Goal: Task Accomplishment & Management: Use online tool/utility

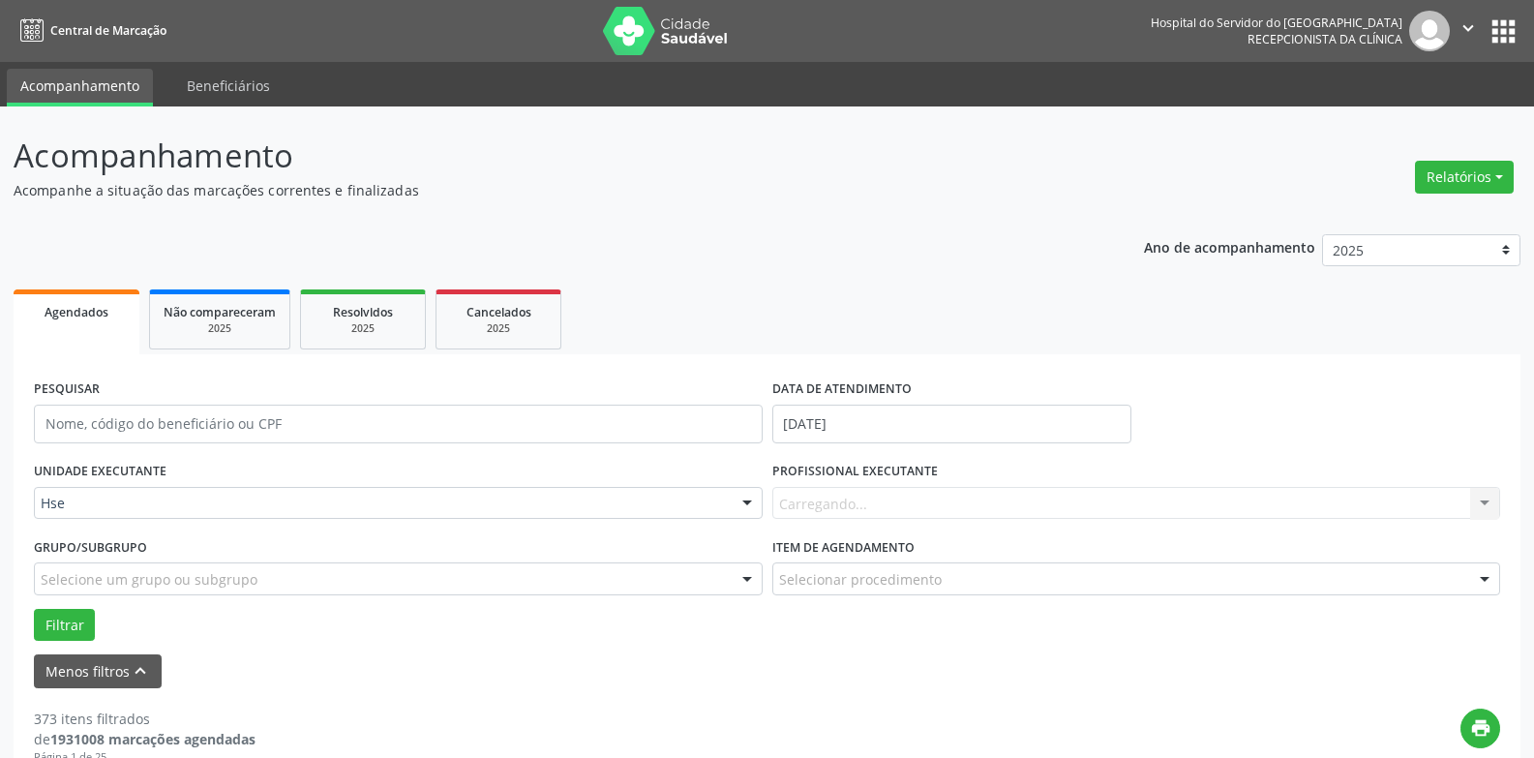
scroll to position [219, 0]
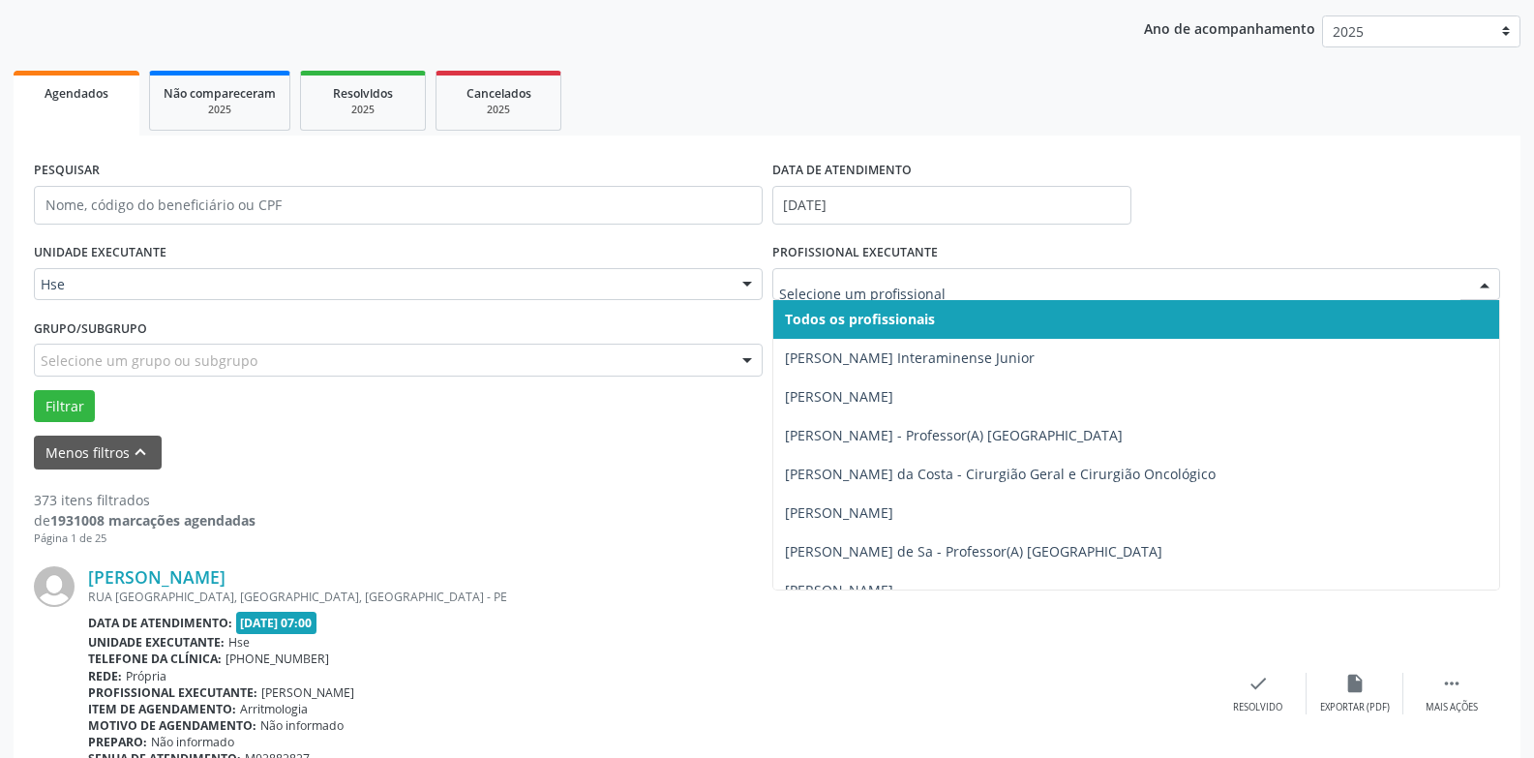
drag, startPoint x: 0, startPoint y: 0, endPoint x: 854, endPoint y: 285, distance: 899.9
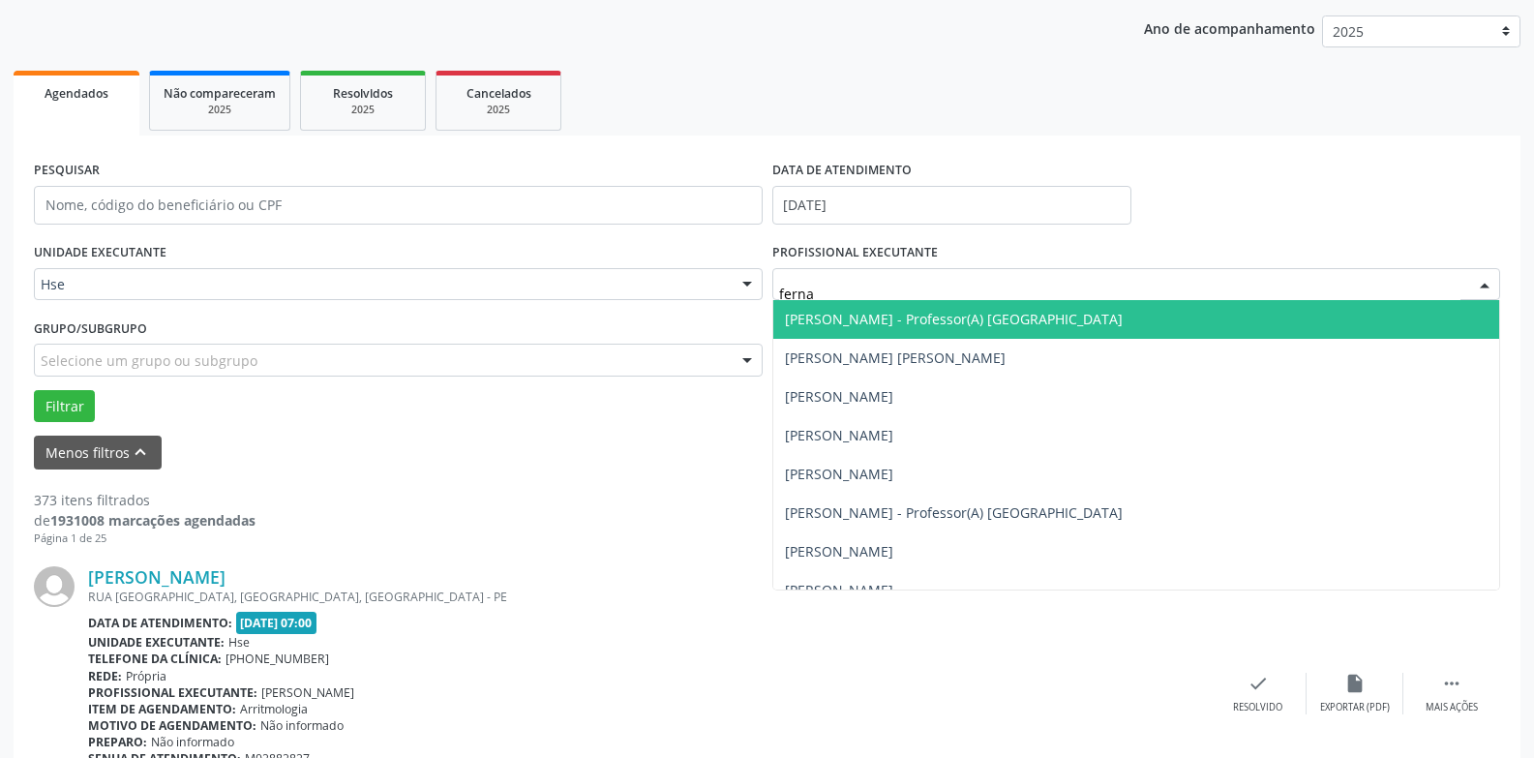
type input "fernan"
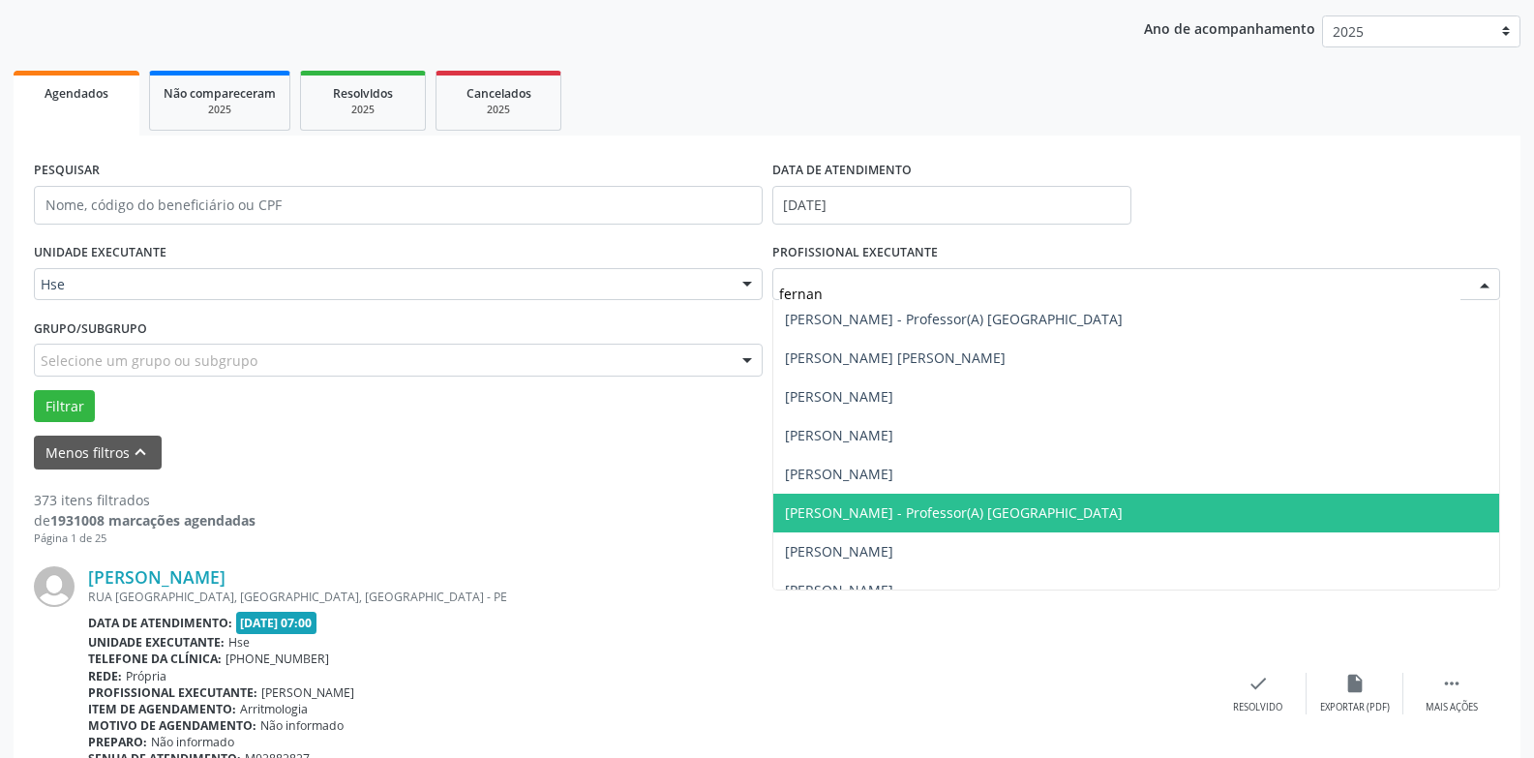
click at [912, 531] on span "[PERSON_NAME] - Professor(A) [GEOGRAPHIC_DATA]" at bounding box center [1136, 513] width 727 height 39
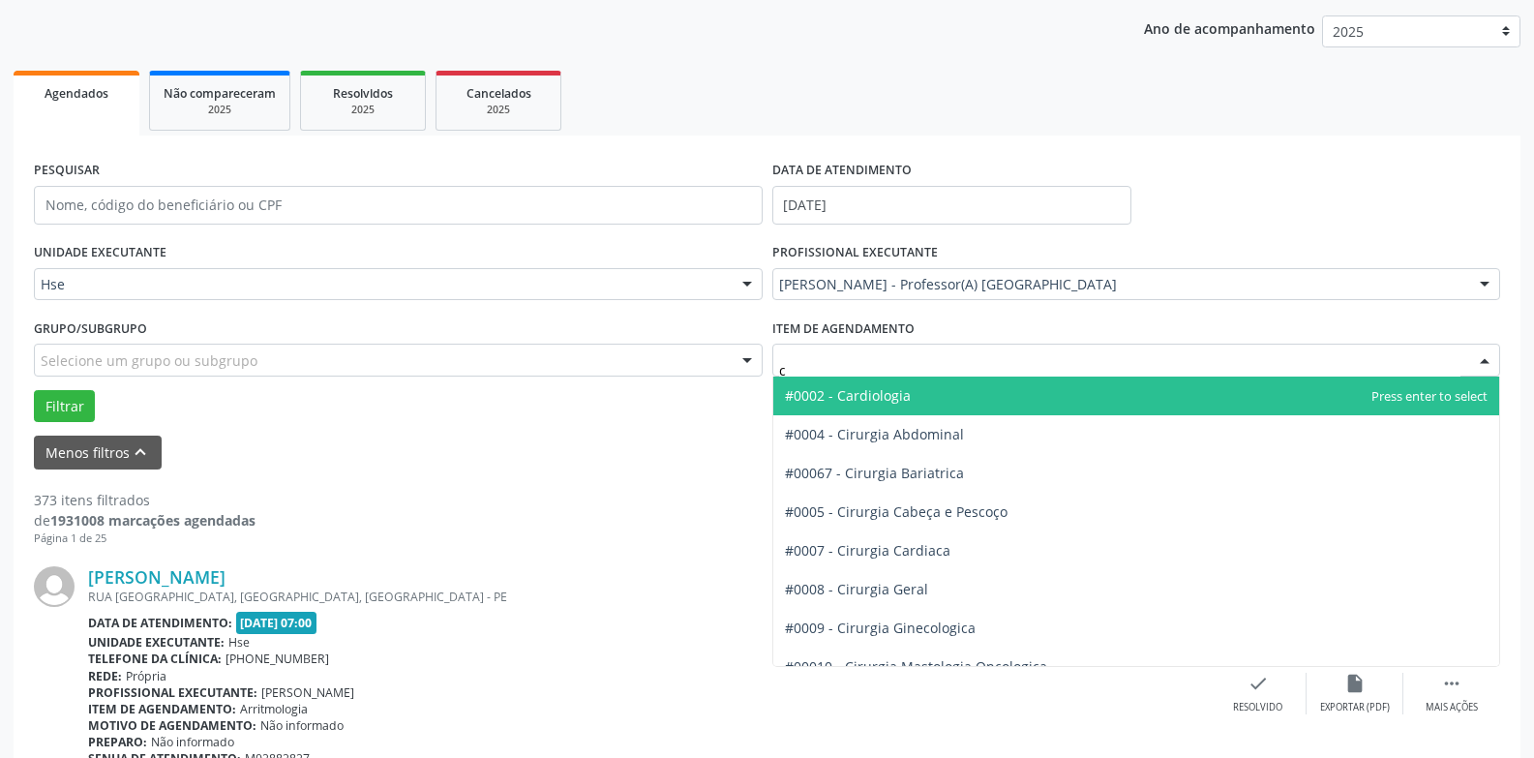
type input "ci"
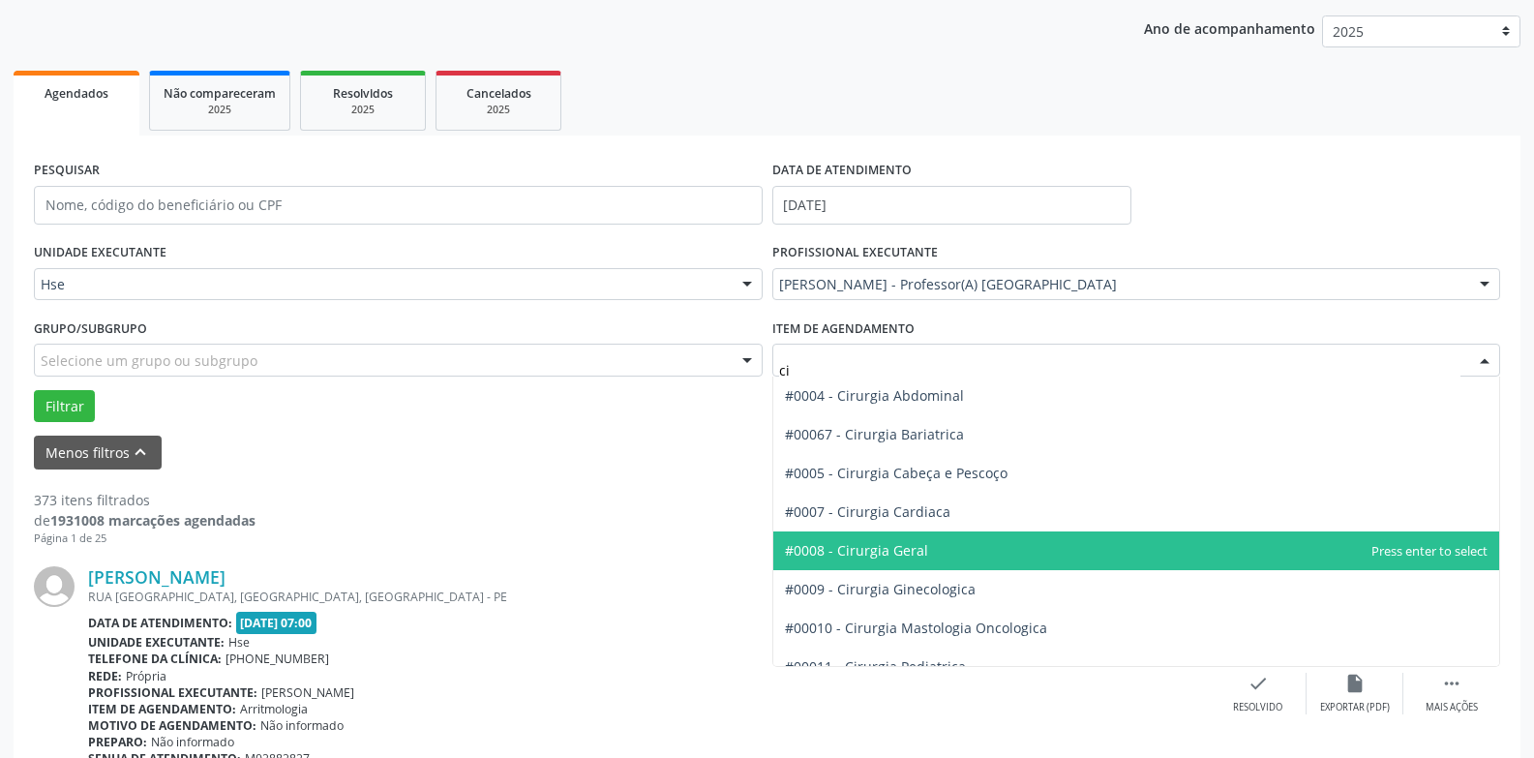
click at [942, 541] on span "#0008 - Cirurgia Geral" at bounding box center [1136, 550] width 727 height 39
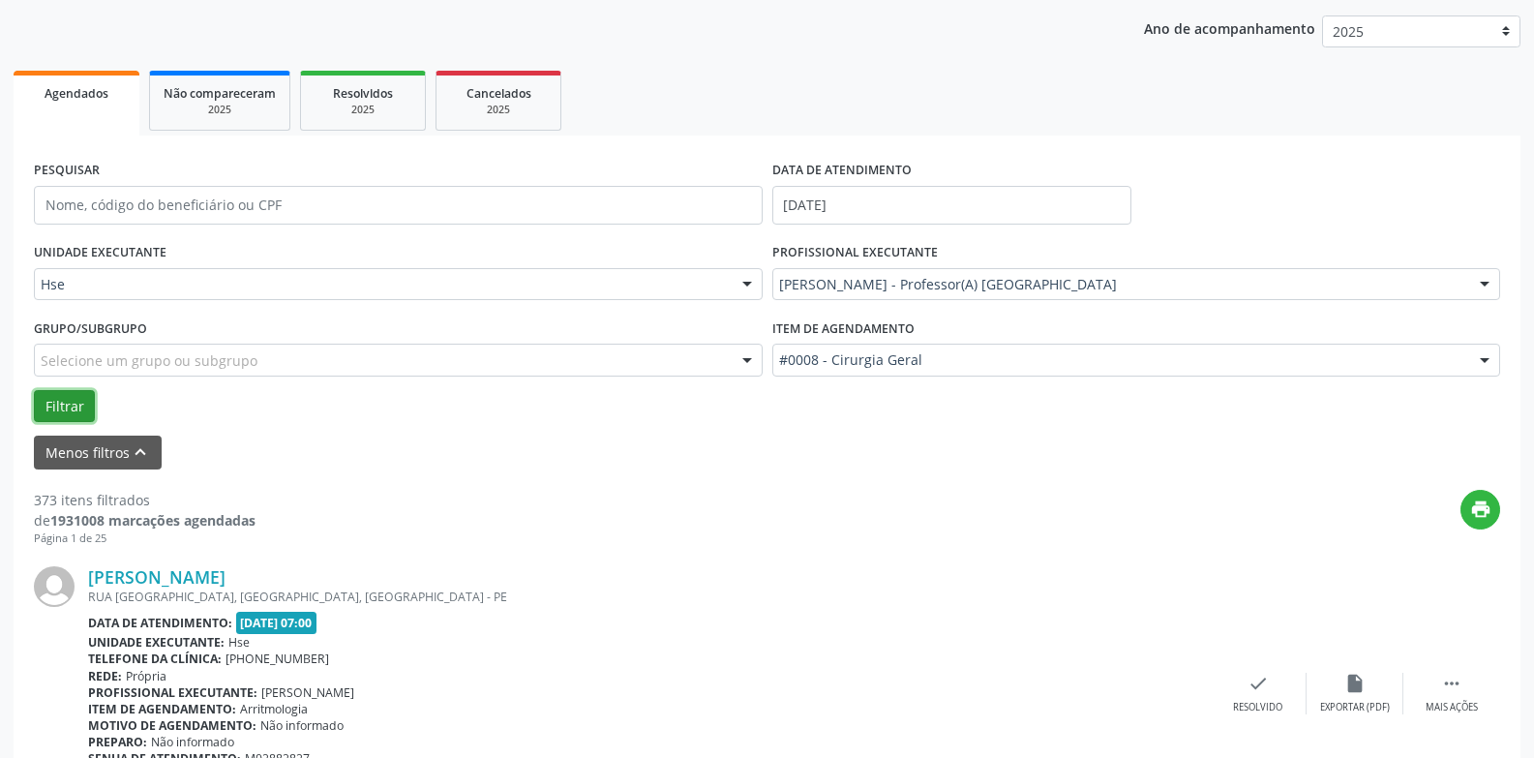
click at [61, 406] on button "Filtrar" at bounding box center [64, 406] width 61 height 33
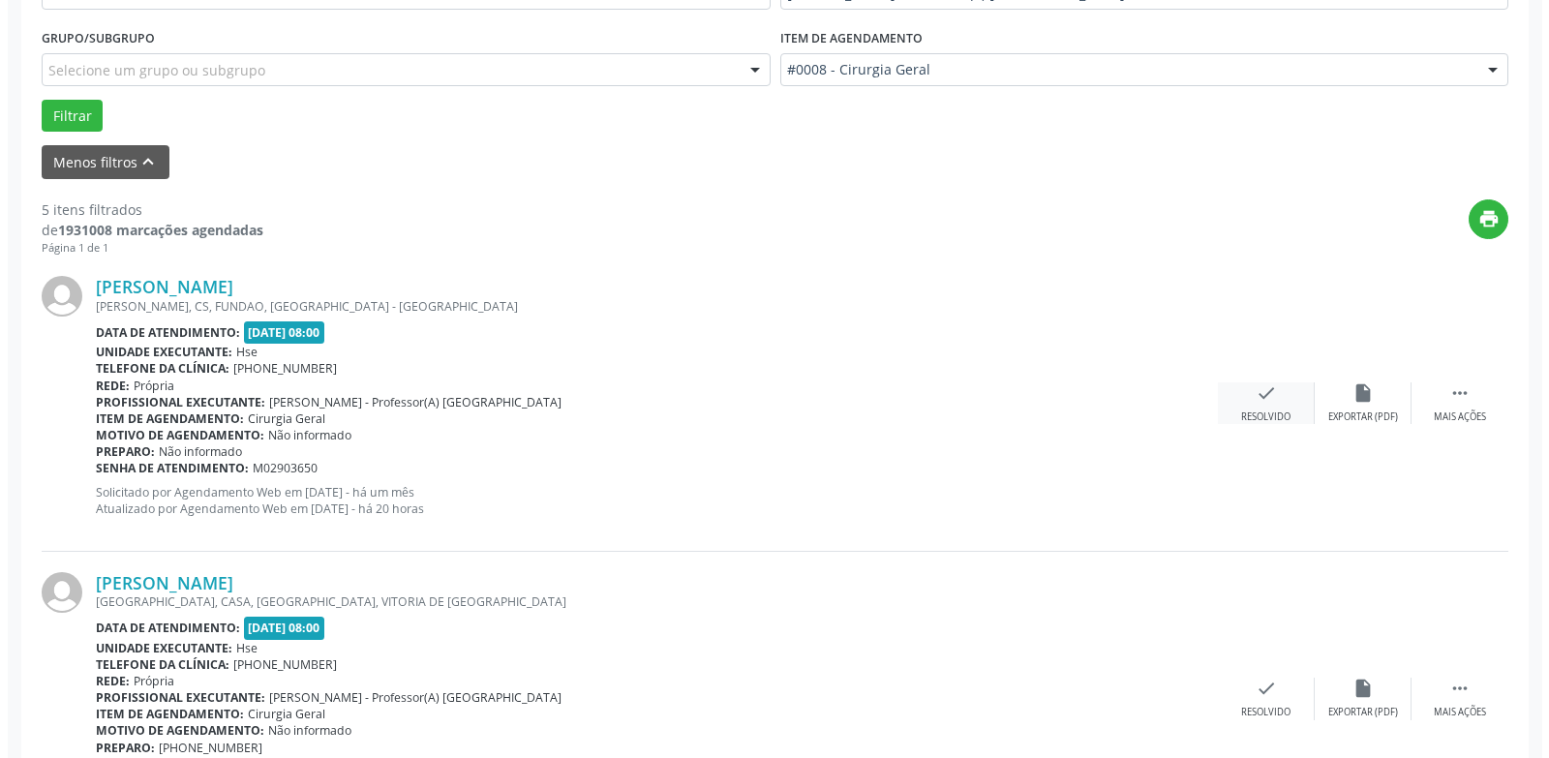
scroll to position [1305, 0]
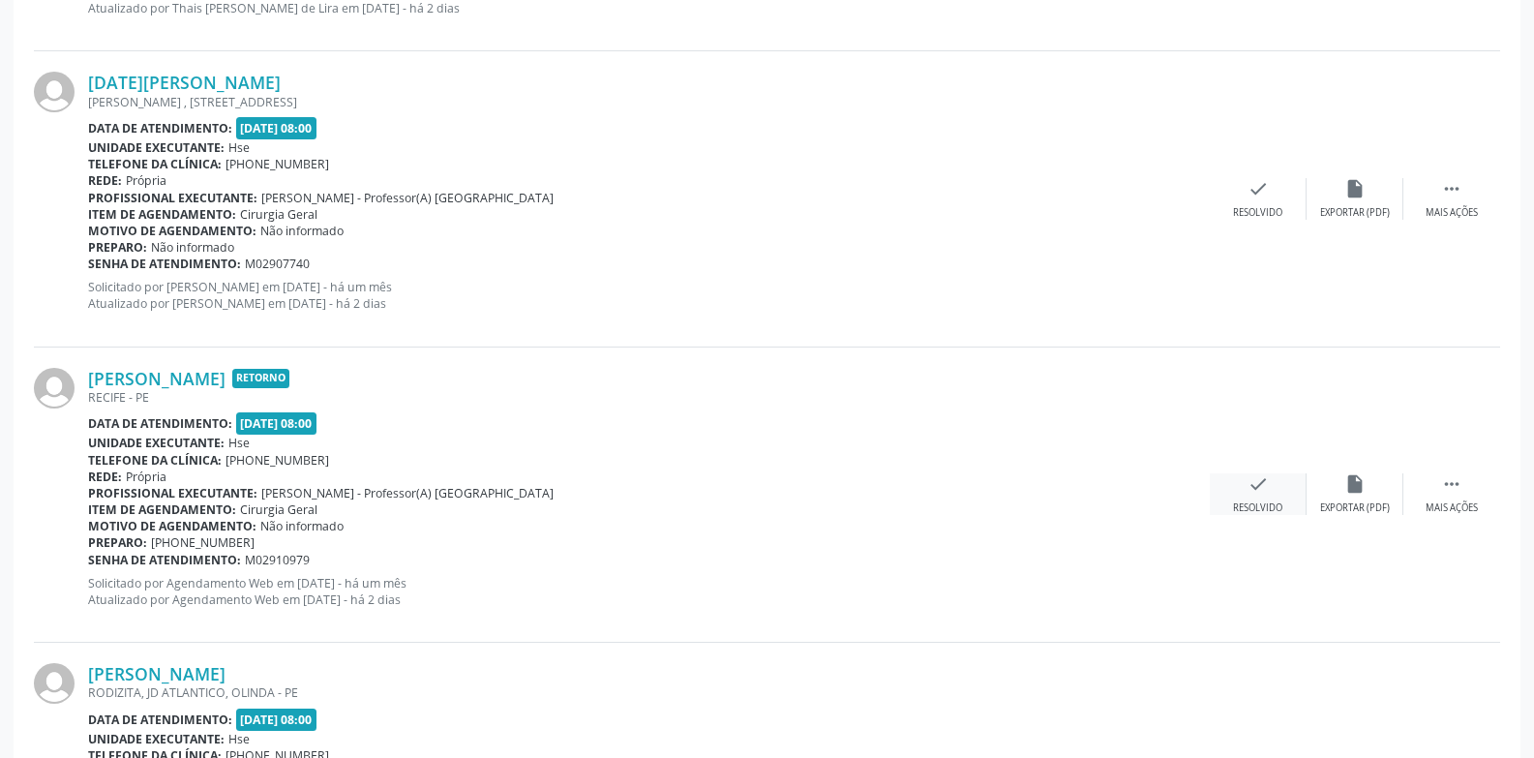
click at [1261, 483] on icon "check" at bounding box center [1258, 483] width 21 height 21
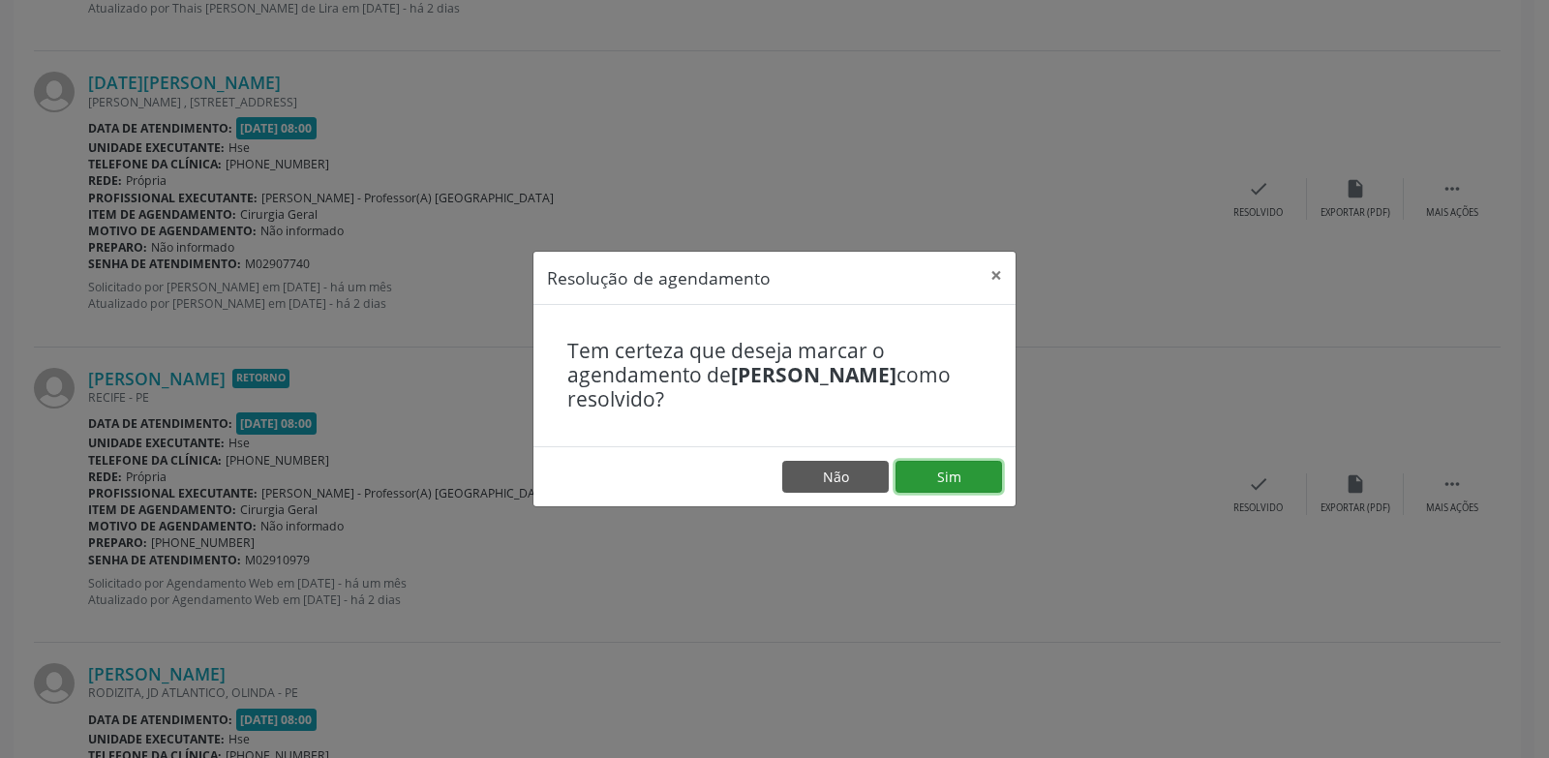
click at [971, 489] on button "Sim" at bounding box center [948, 477] width 106 height 33
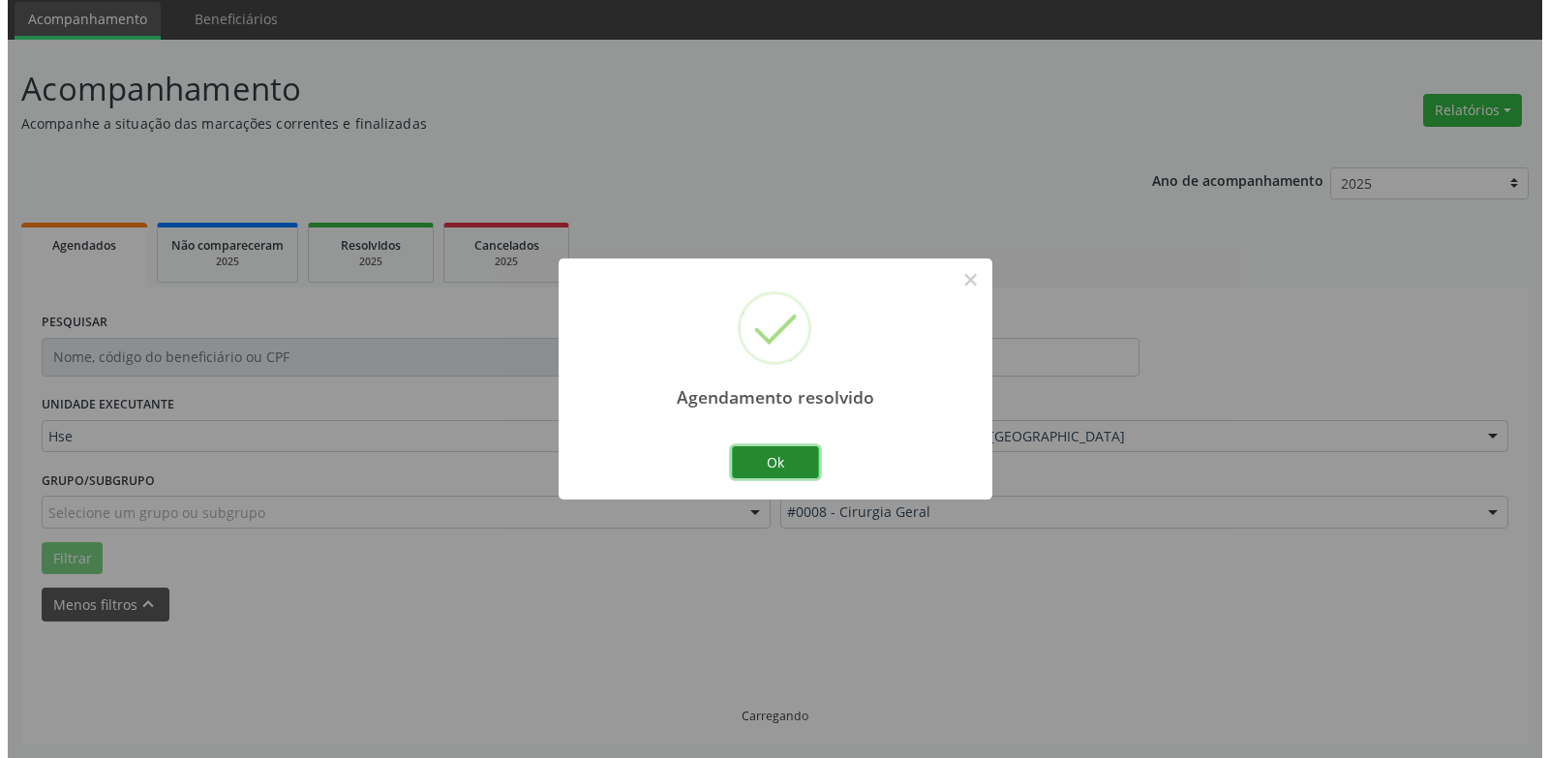
scroll to position [1223, 0]
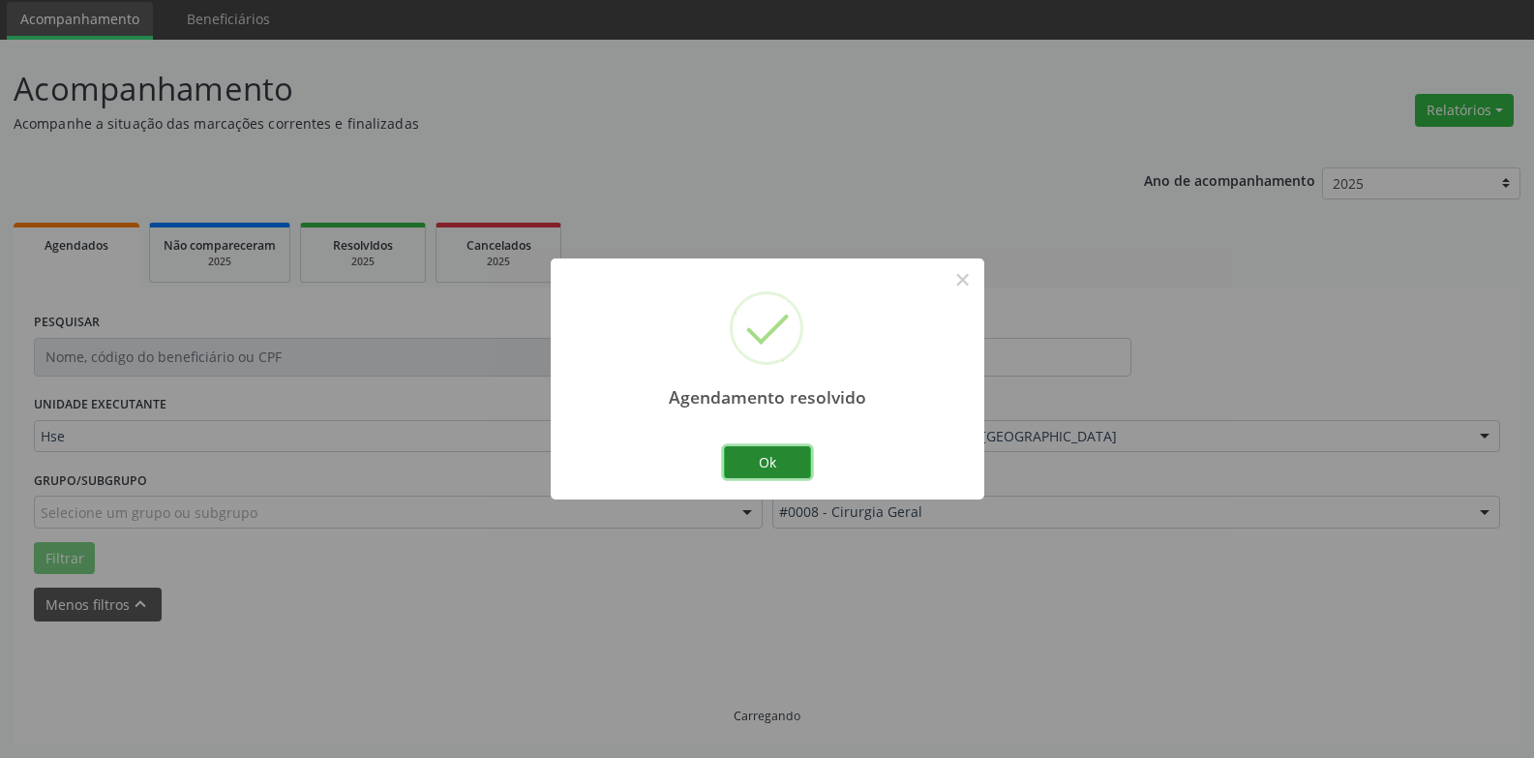
click at [781, 460] on button "Ok" at bounding box center [767, 462] width 87 height 33
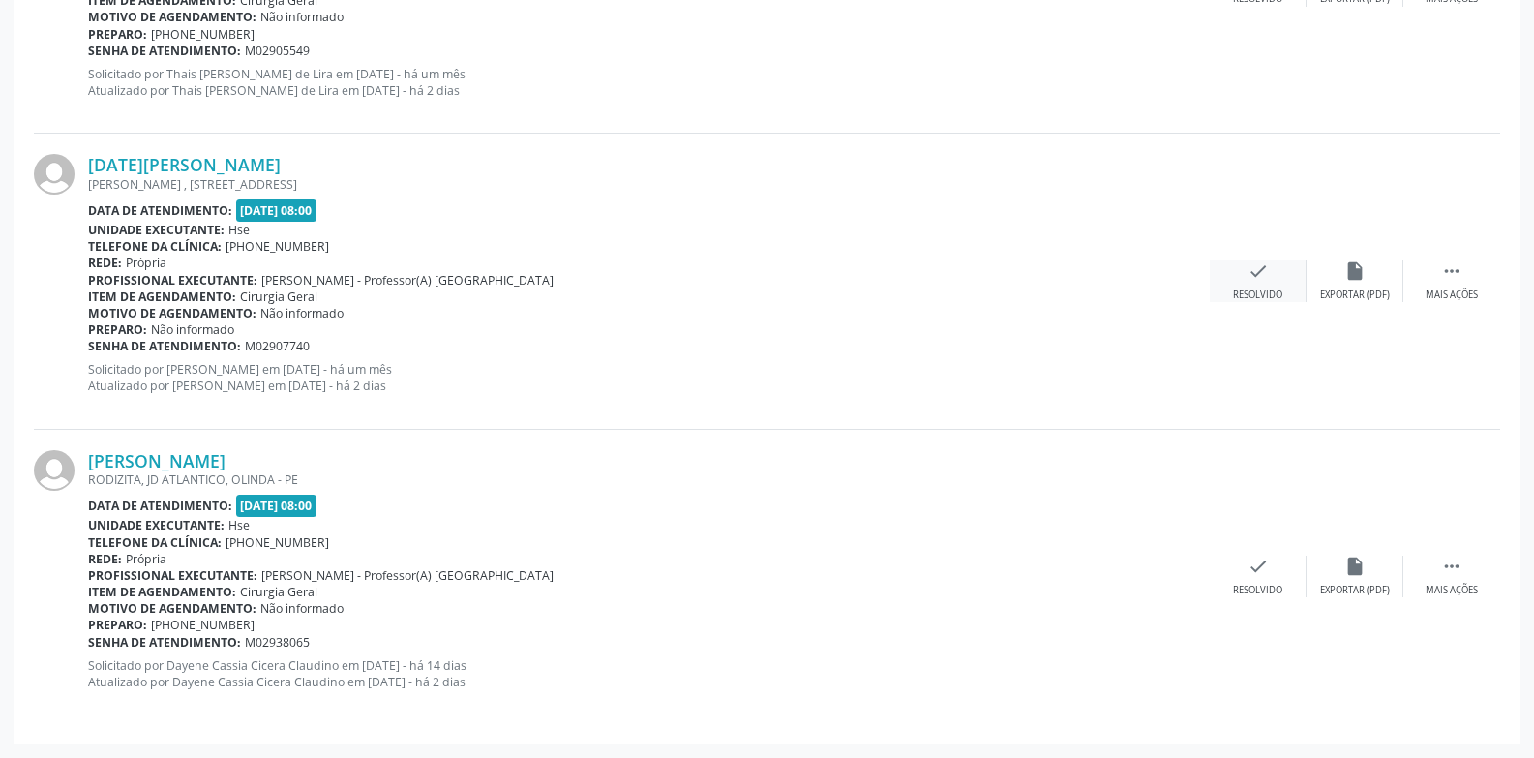
click at [1244, 277] on div "check Resolvido" at bounding box center [1258, 281] width 97 height 42
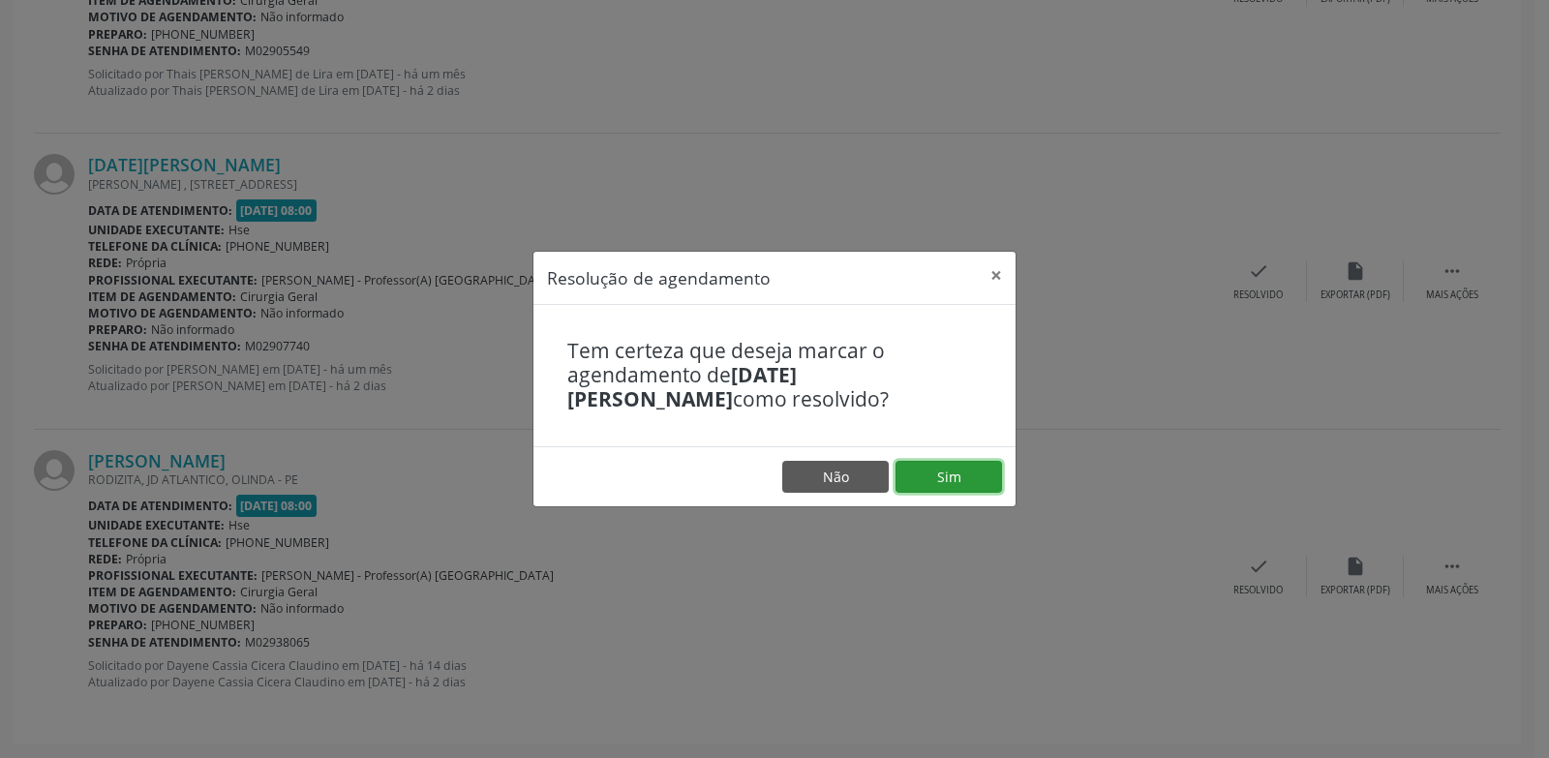
click at [941, 481] on button "Sim" at bounding box center [948, 477] width 106 height 33
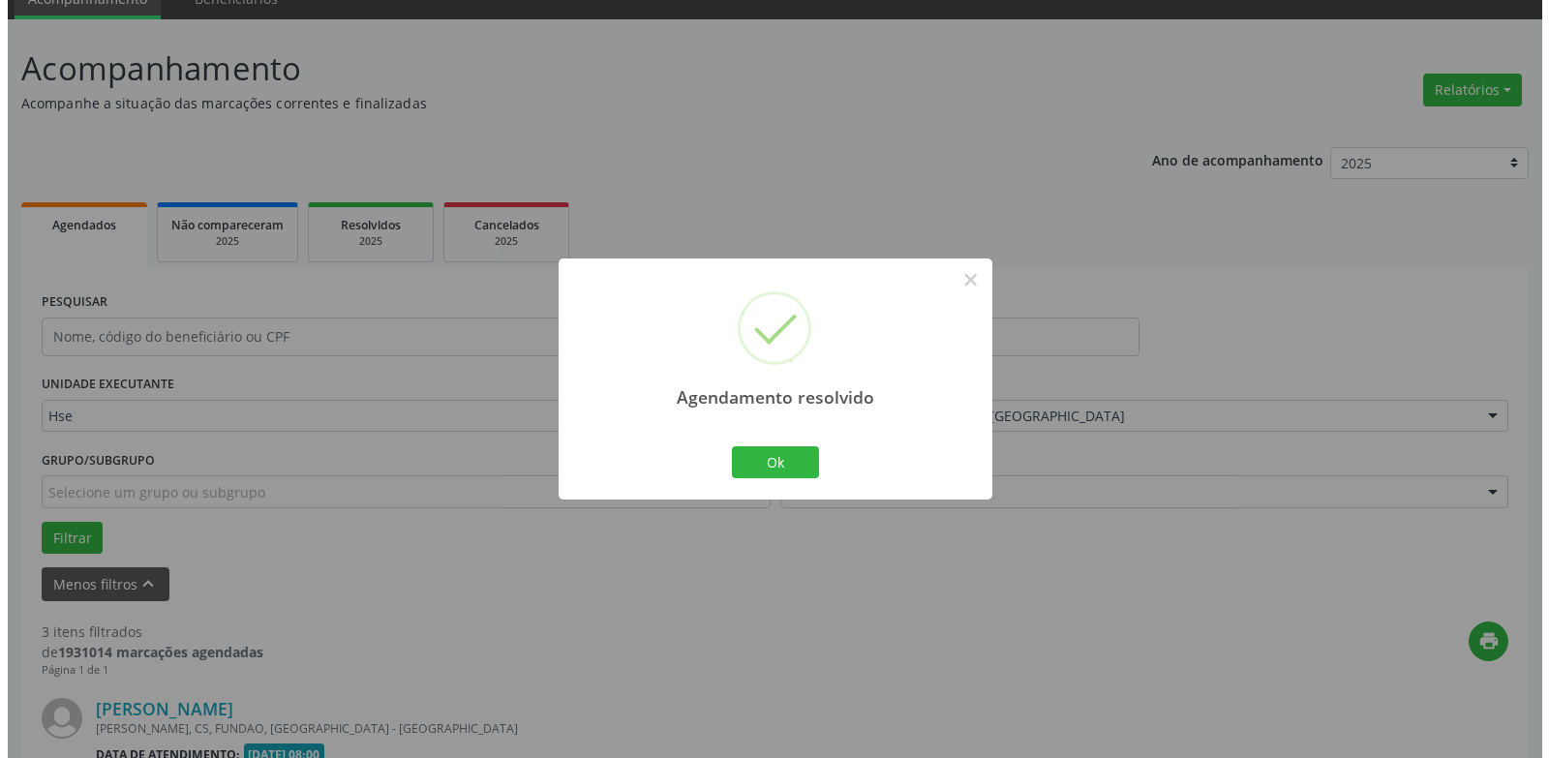
scroll to position [927, 0]
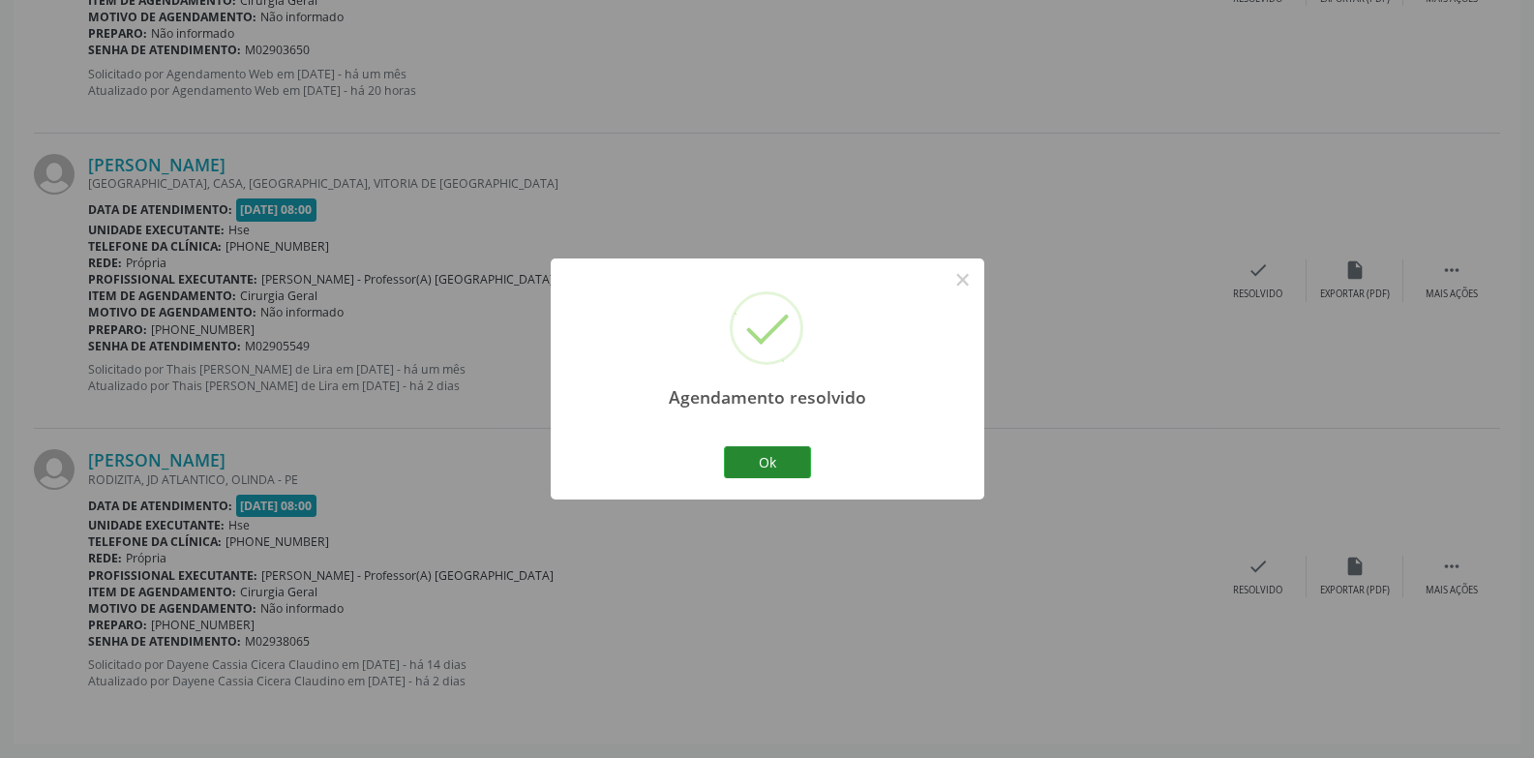
drag, startPoint x: 764, startPoint y: 480, endPoint x: 774, endPoint y: 462, distance: 21.3
click at [765, 479] on div "Ok Cancel" at bounding box center [767, 461] width 96 height 41
click at [777, 451] on button "Ok" at bounding box center [767, 462] width 87 height 33
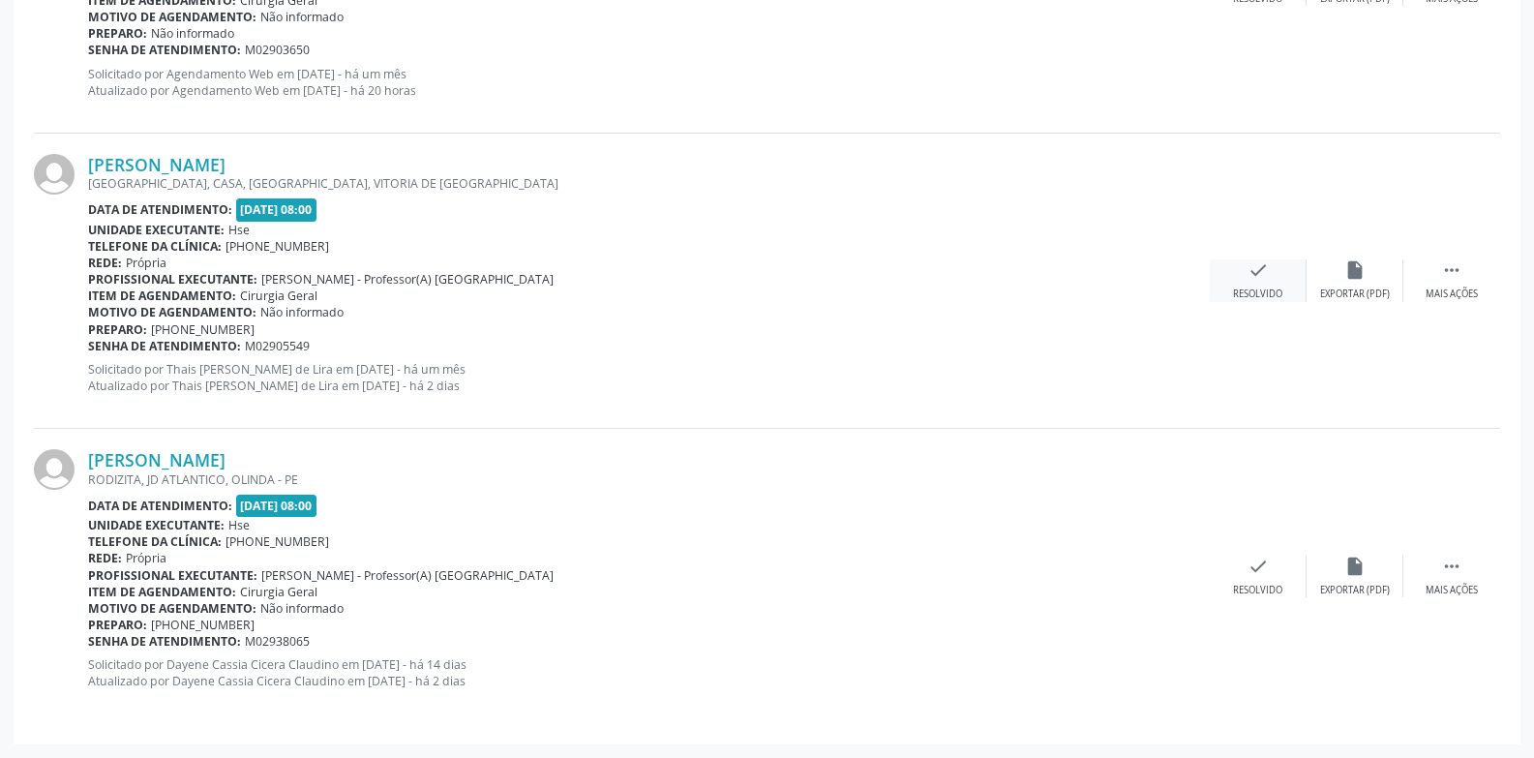
click at [1261, 283] on div "check Resolvido" at bounding box center [1258, 280] width 97 height 42
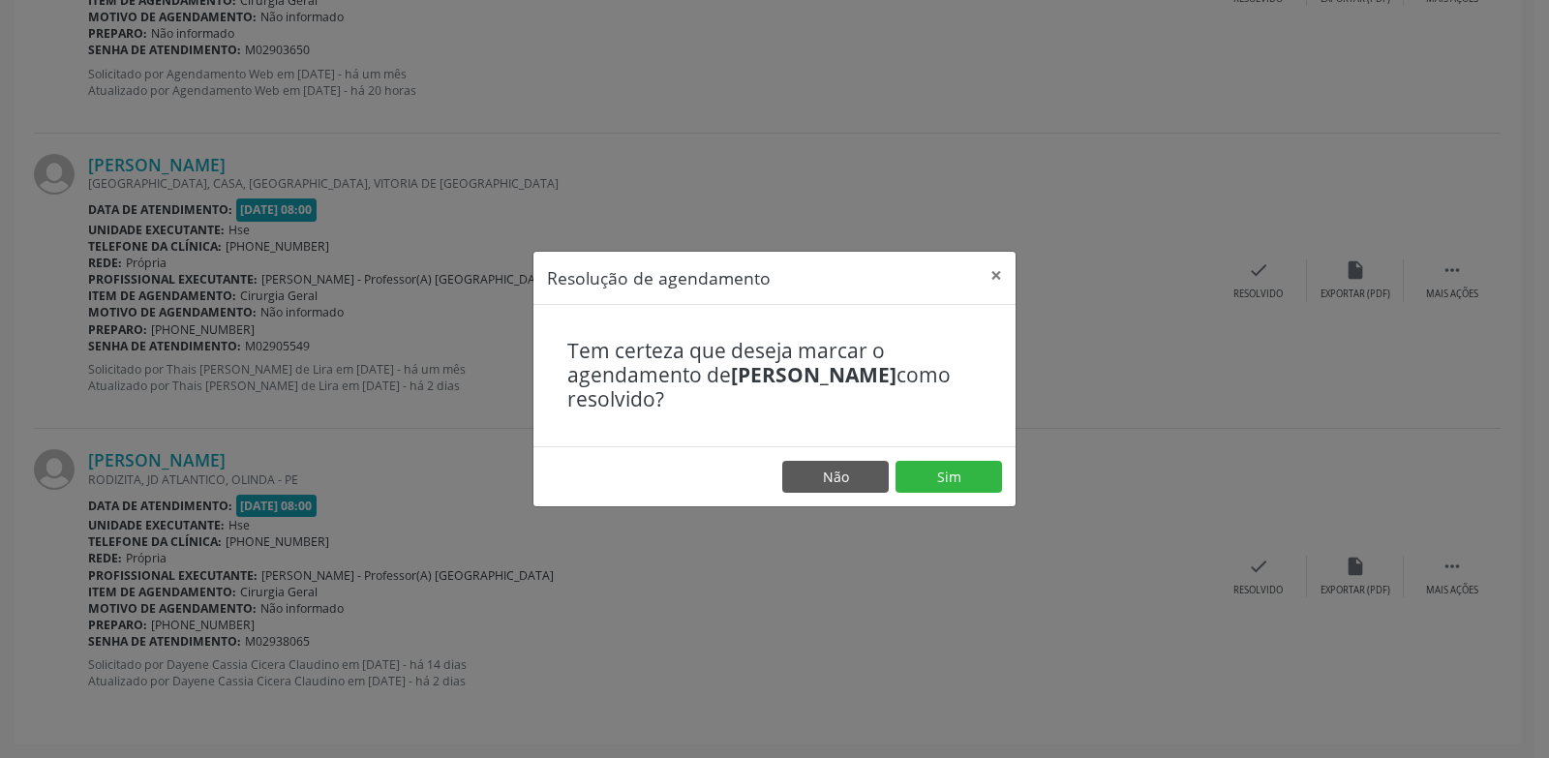
click at [946, 459] on footer "Não Sim" at bounding box center [774, 476] width 482 height 61
click at [938, 469] on button "Sim" at bounding box center [948, 477] width 106 height 33
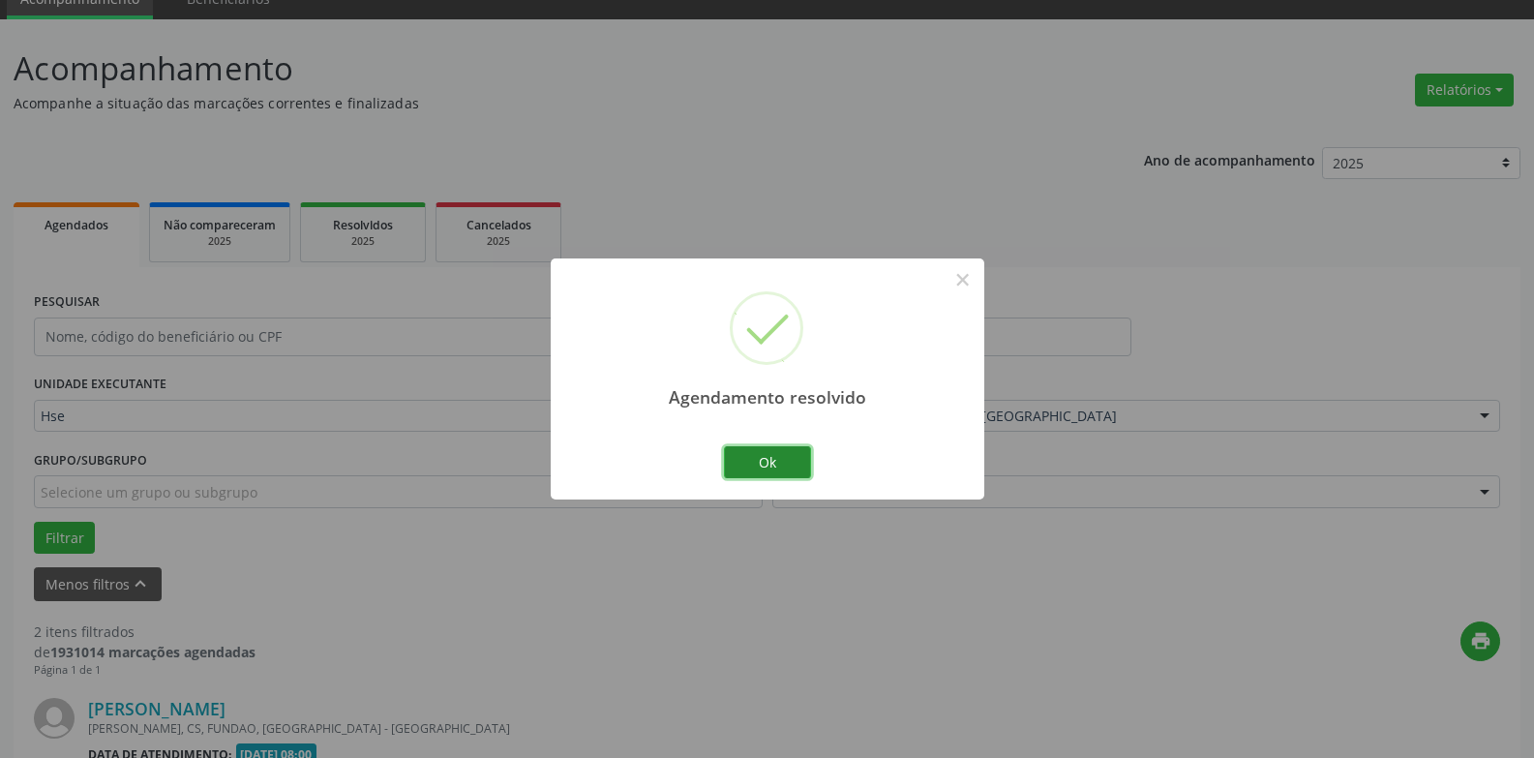
scroll to position [631, 0]
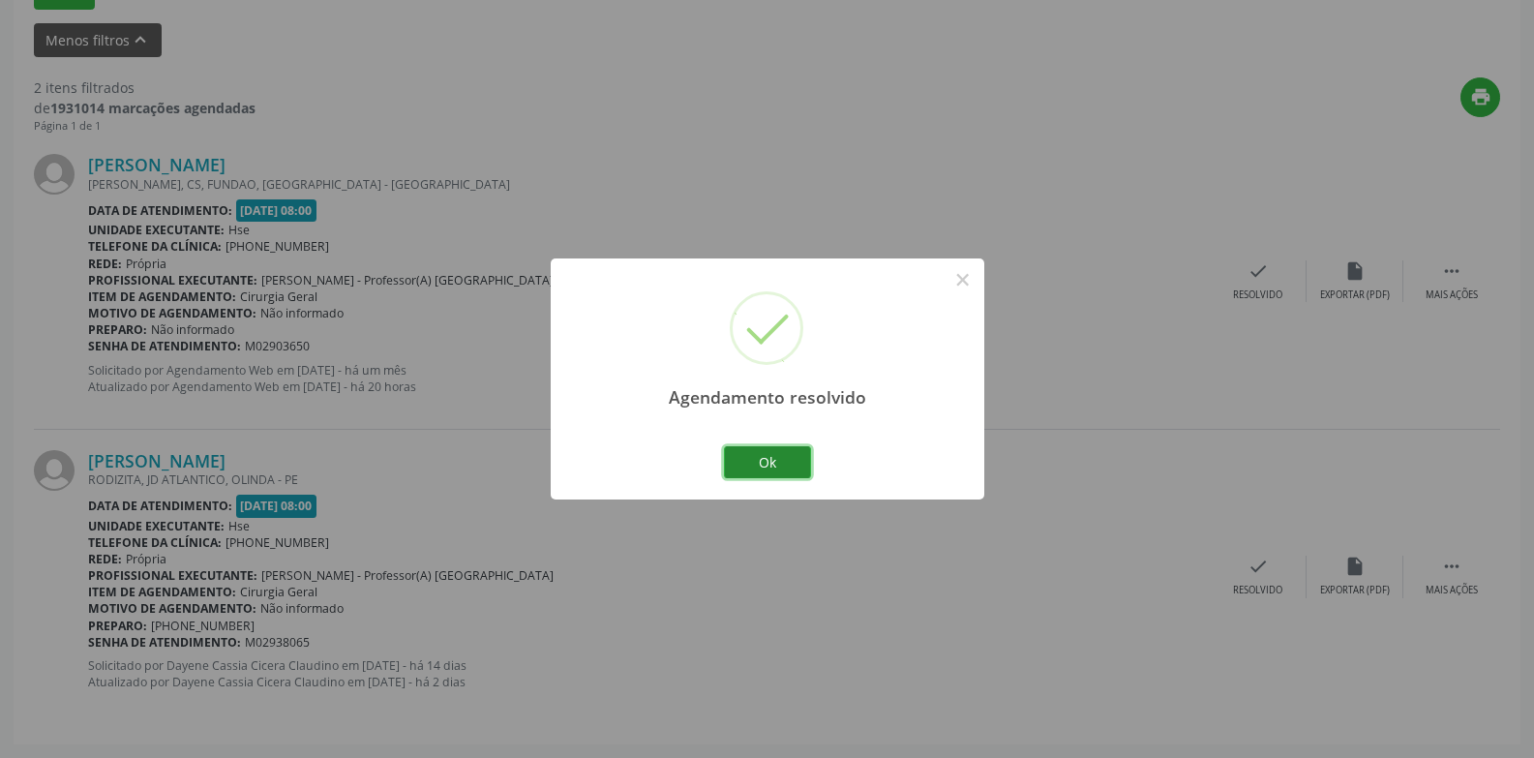
click at [790, 456] on button "Ok" at bounding box center [767, 462] width 87 height 33
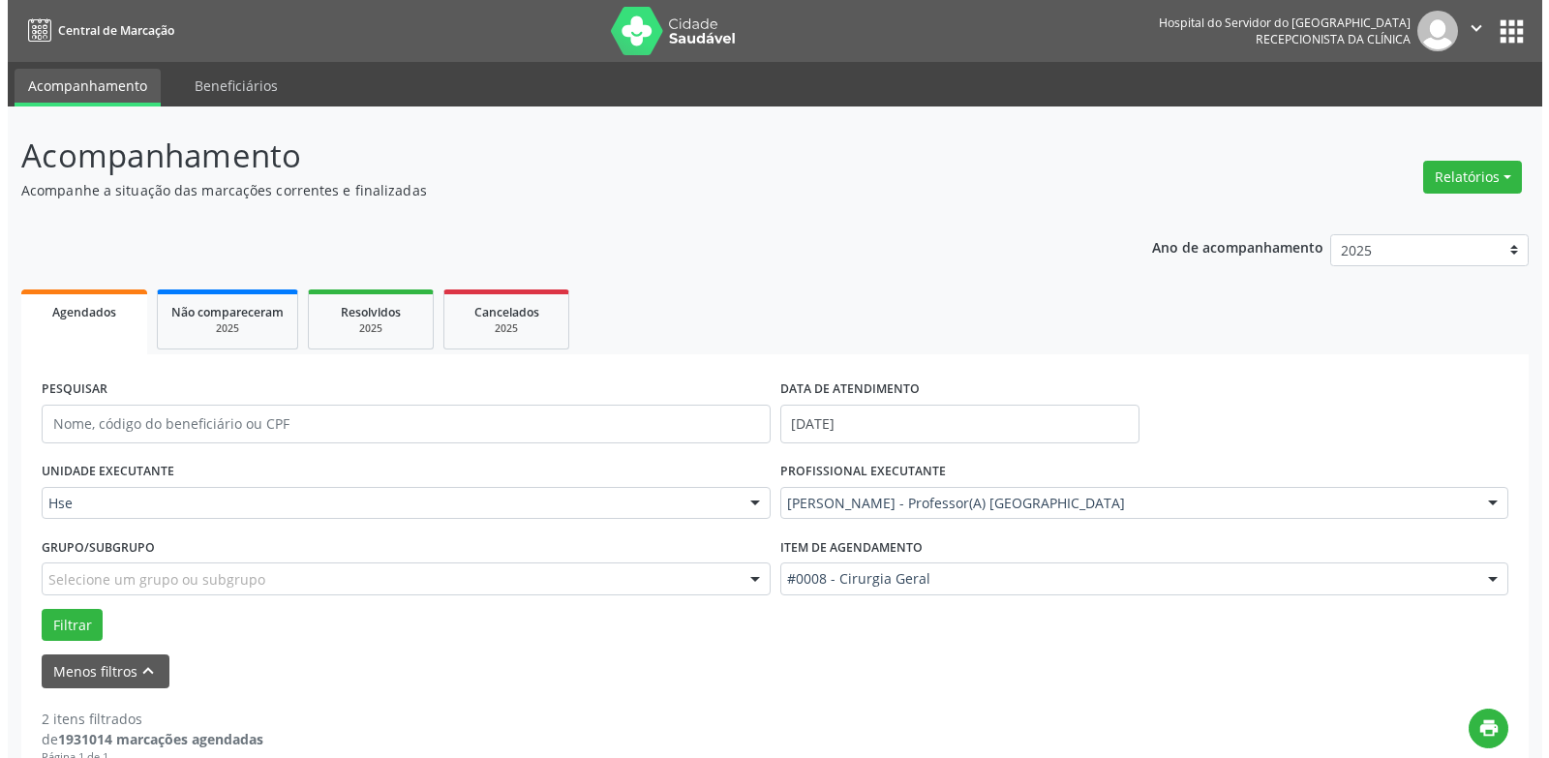
scroll to position [418, 0]
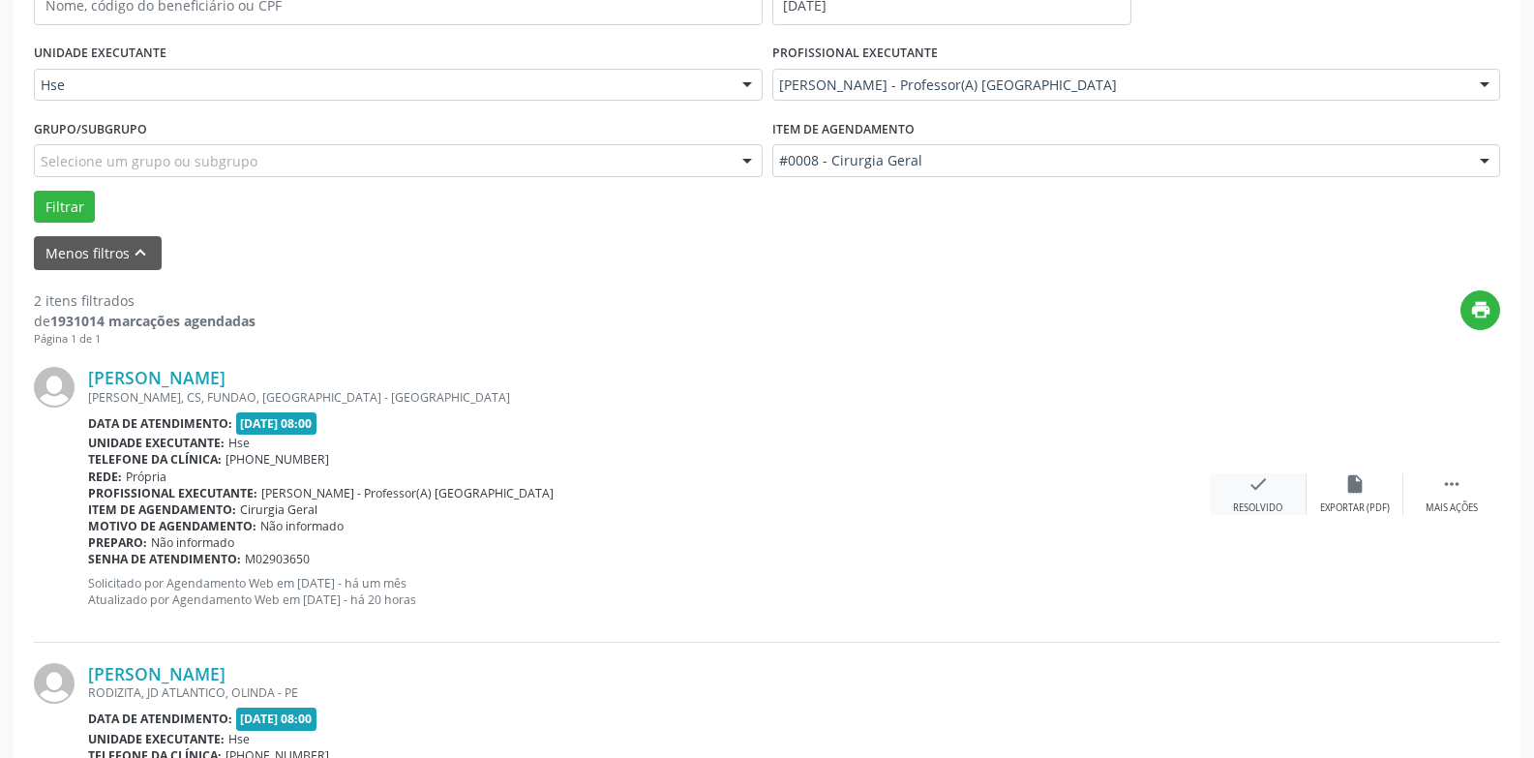
click at [1225, 487] on div "check Resolvido" at bounding box center [1258, 494] width 97 height 42
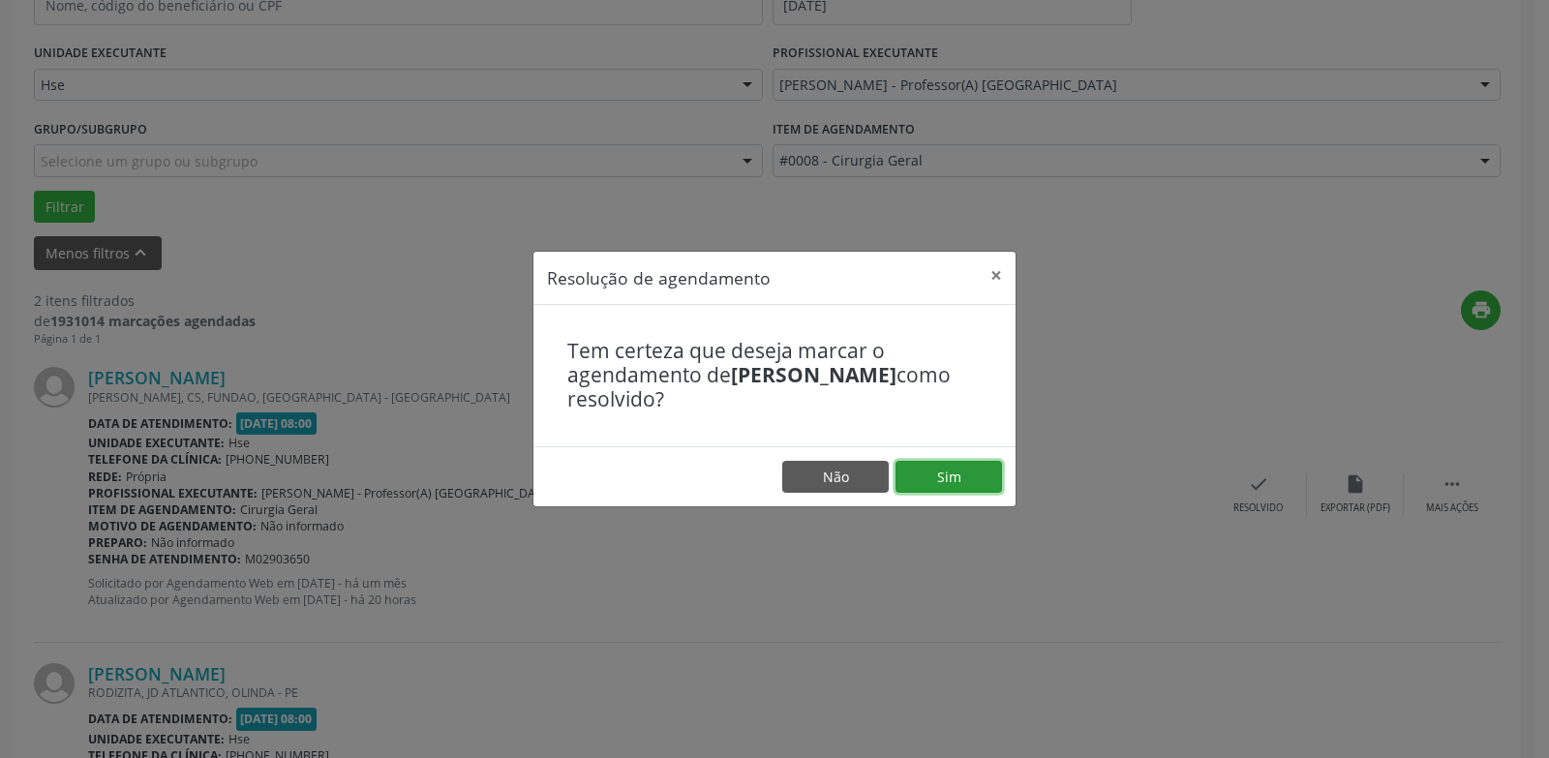
click at [960, 472] on button "Sim" at bounding box center [948, 477] width 106 height 33
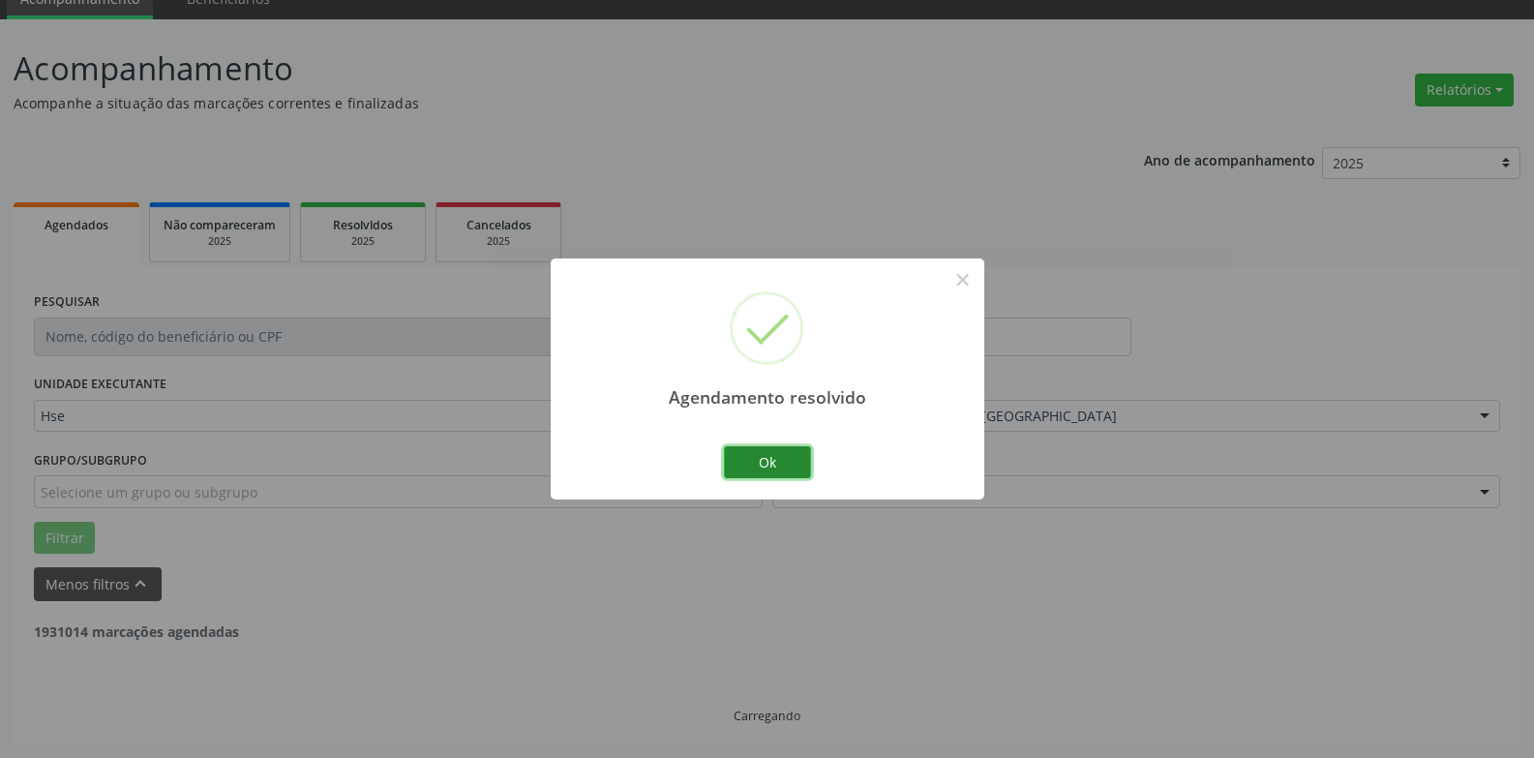
click at [781, 473] on button "Ok" at bounding box center [767, 462] width 87 height 33
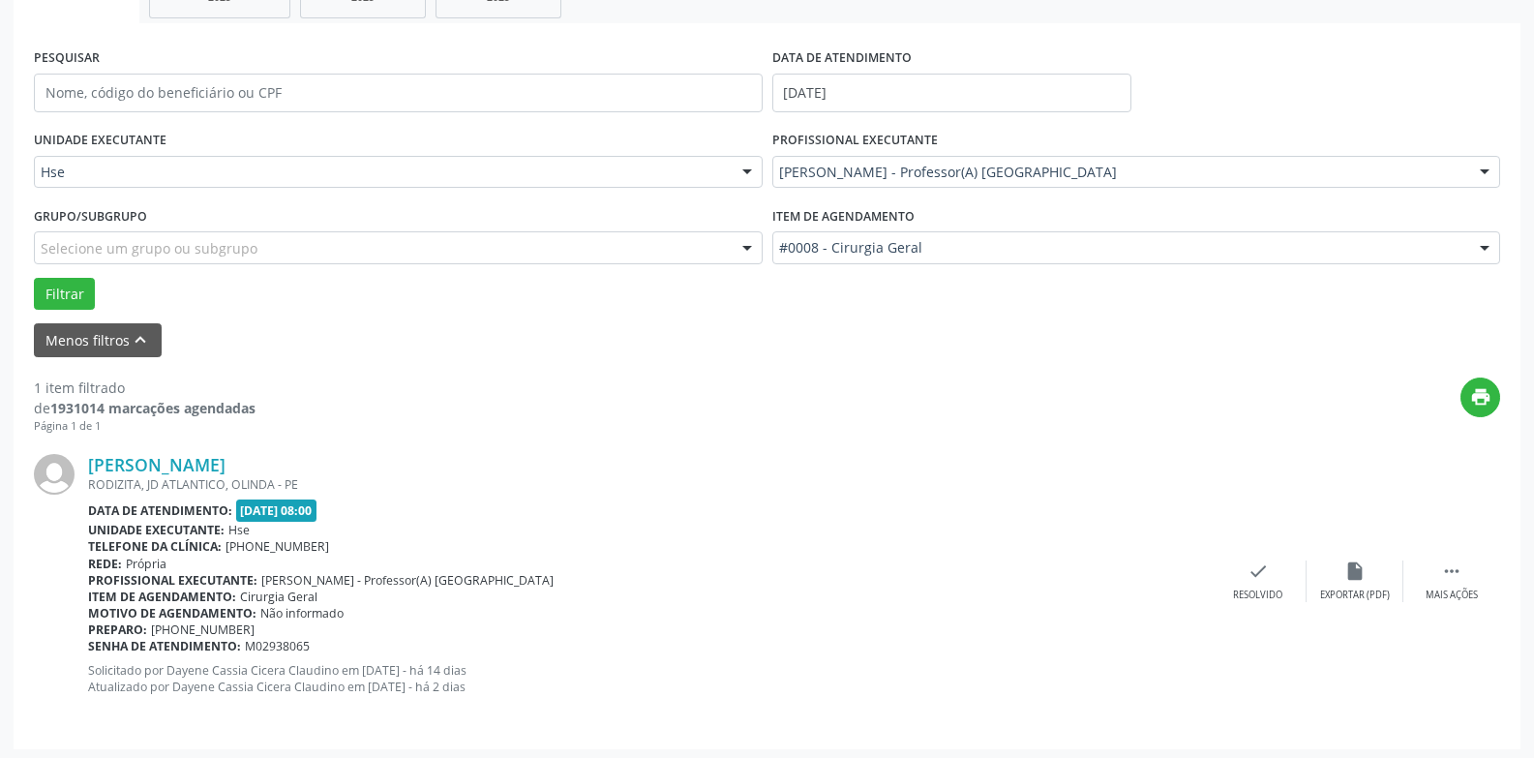
scroll to position [336, 0]
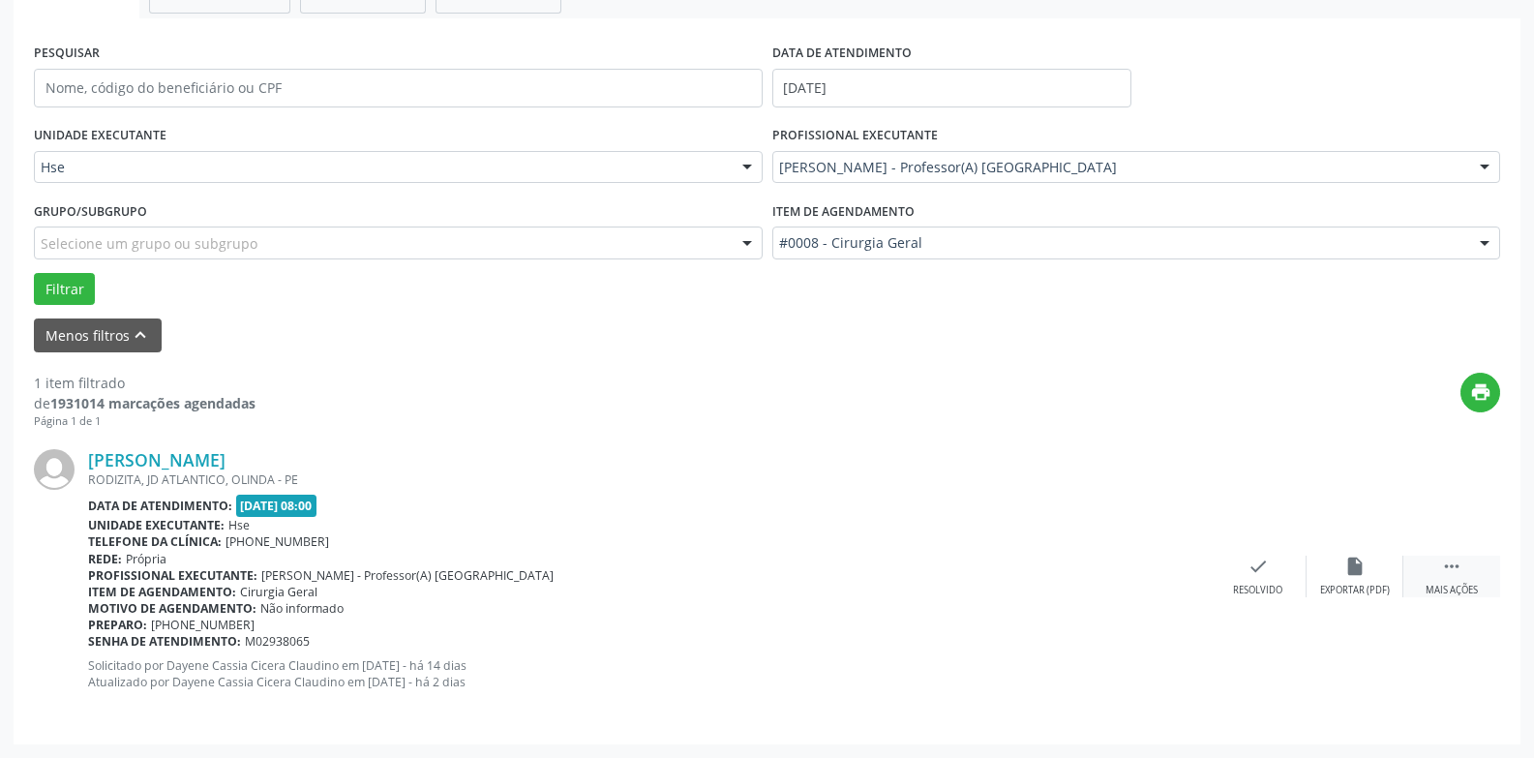
drag, startPoint x: 1447, startPoint y: 573, endPoint x: 1427, endPoint y: 578, distance: 20.9
click at [1447, 574] on icon "" at bounding box center [1451, 566] width 21 height 21
click at [1346, 589] on div "Não compareceu" at bounding box center [1355, 591] width 82 height 14
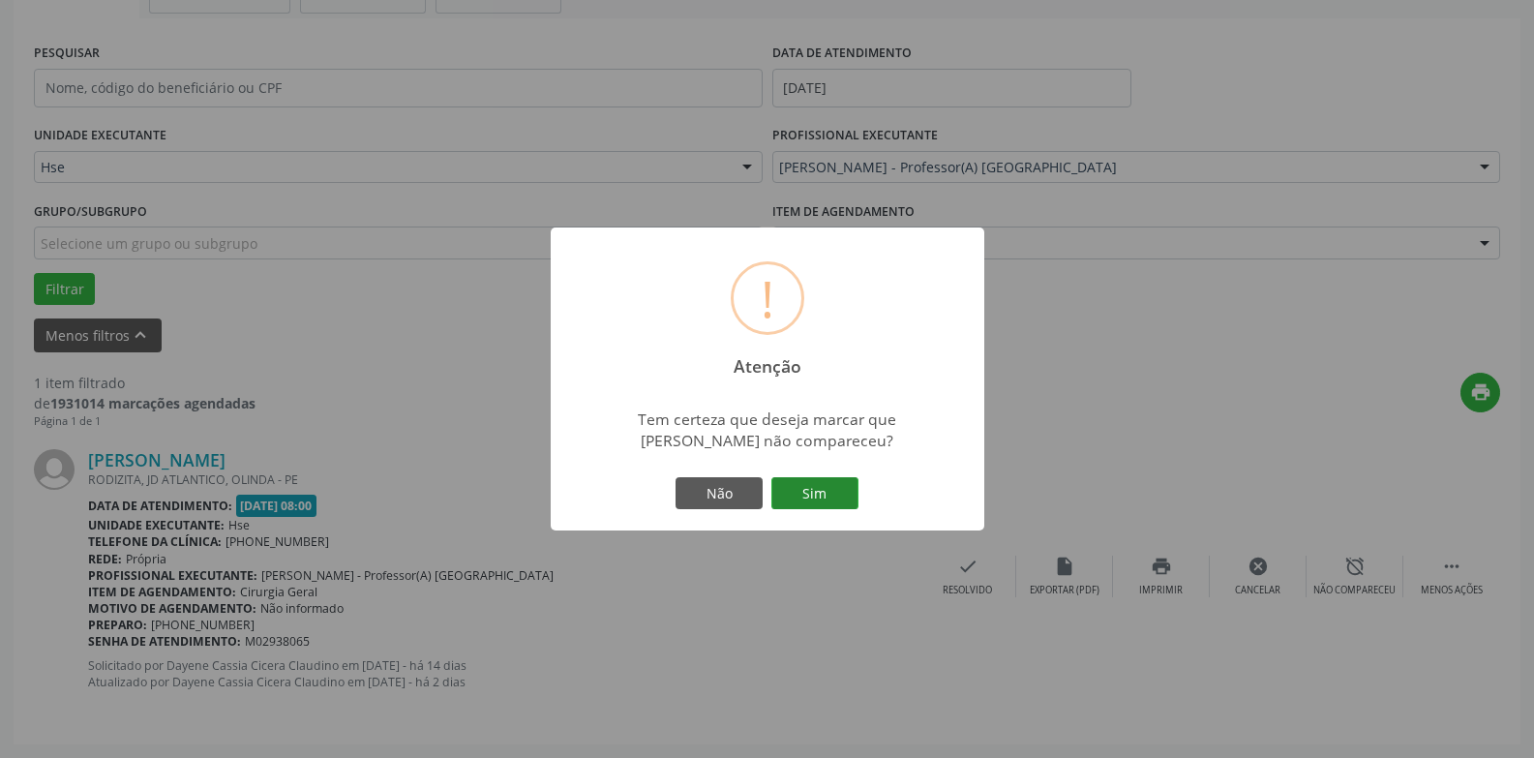
click at [831, 490] on button "Sim" at bounding box center [814, 493] width 87 height 33
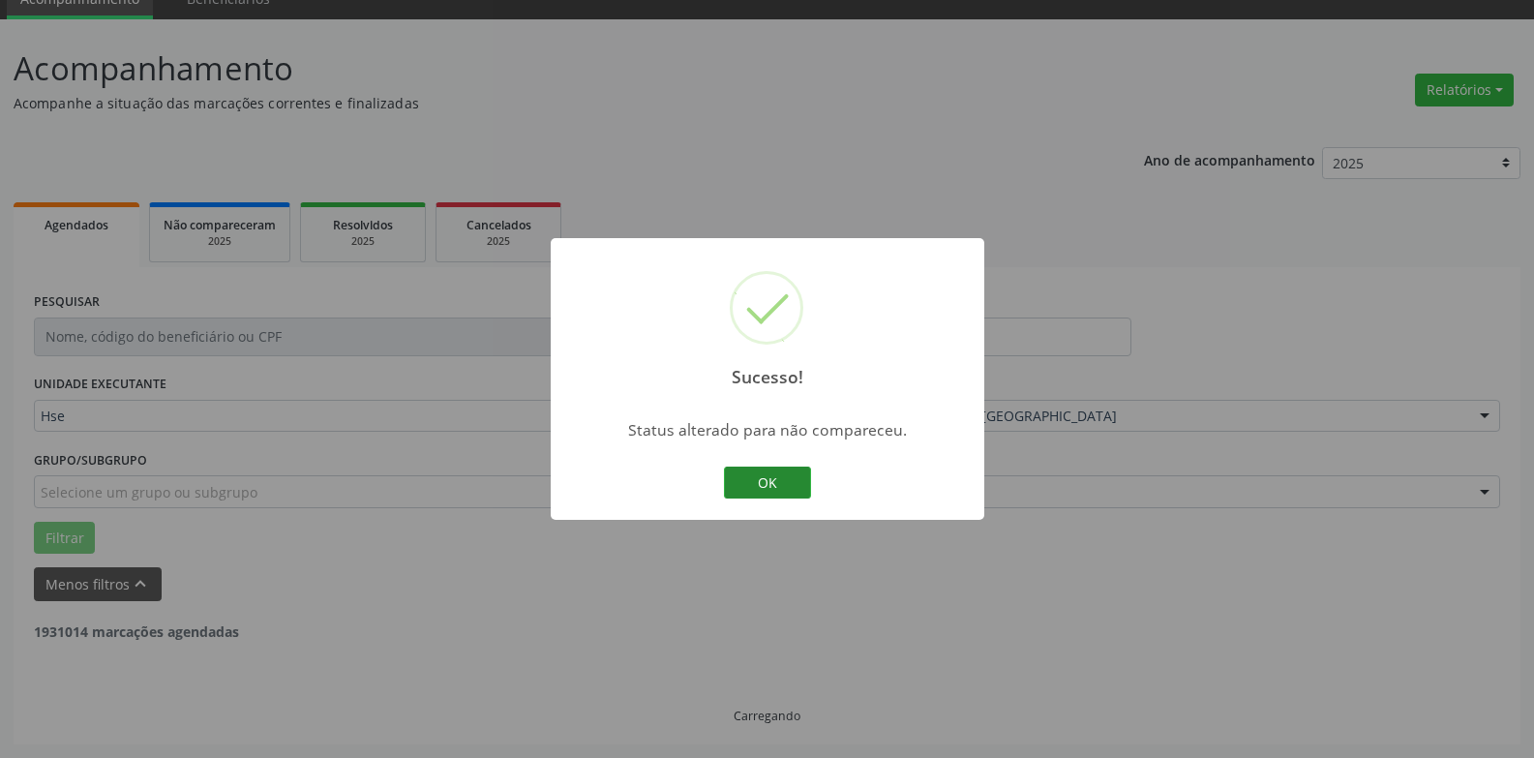
scroll to position [25, 0]
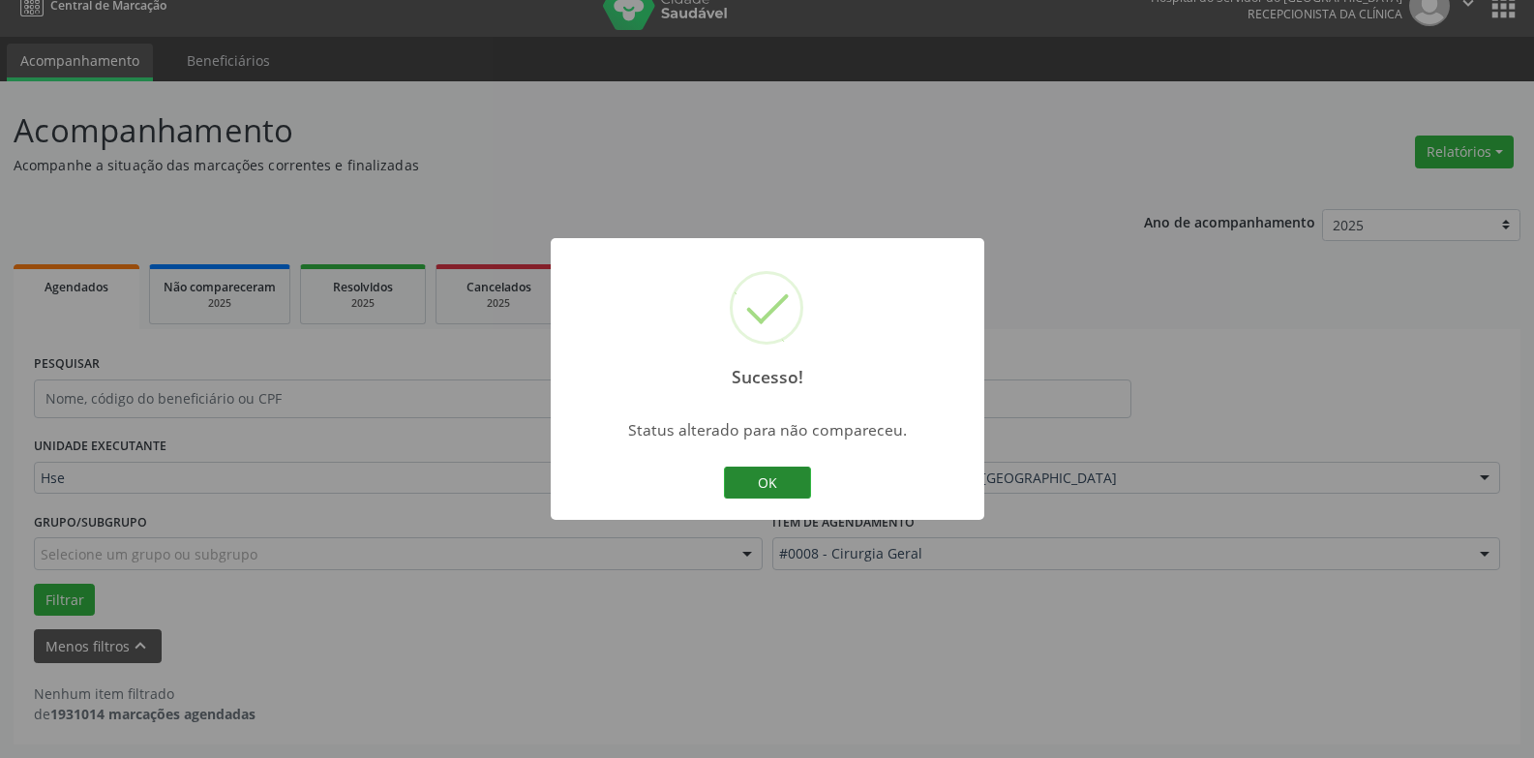
click at [801, 488] on button "OK" at bounding box center [767, 483] width 87 height 33
